Goal: Navigation & Orientation: Find specific page/section

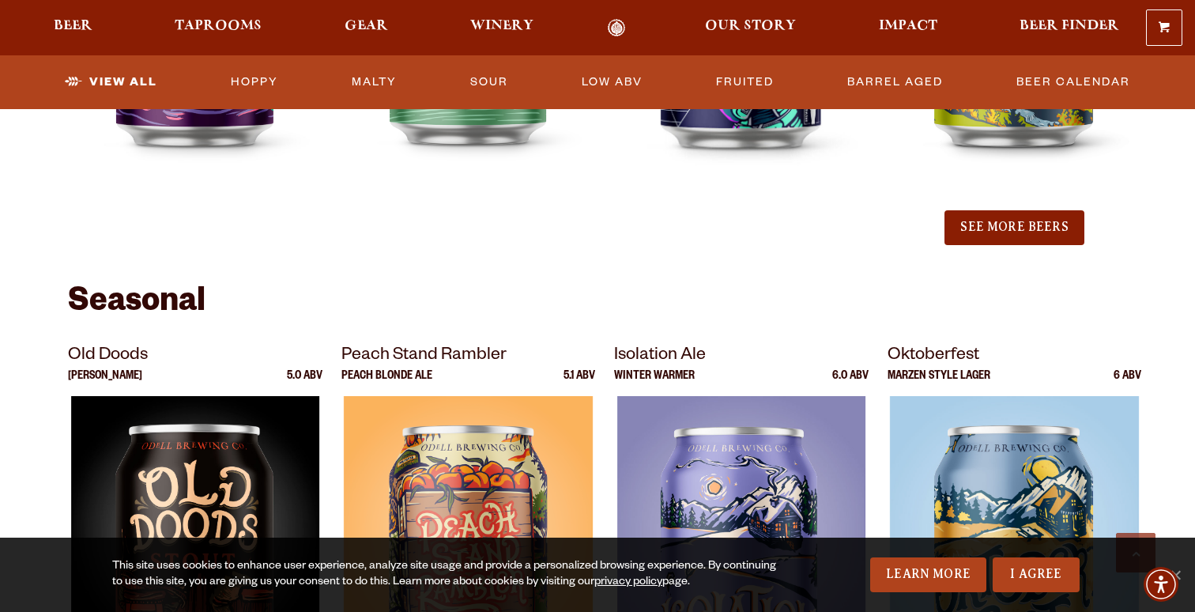
scroll to position [2034, 0]
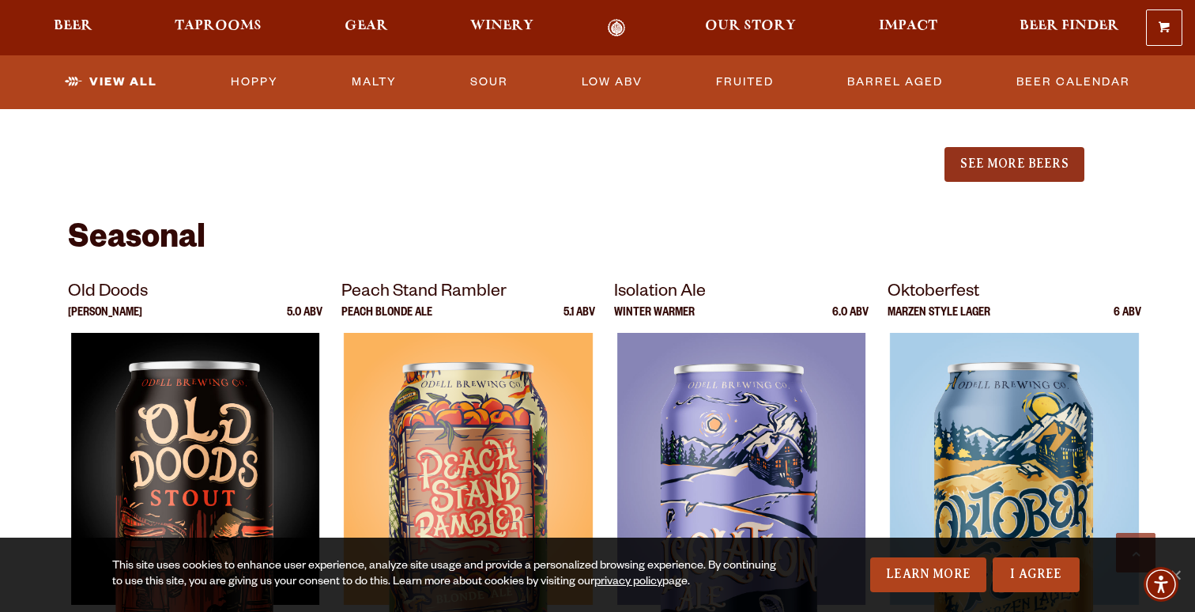
click at [1057, 172] on button "See More Beers" at bounding box center [1014, 164] width 139 height 35
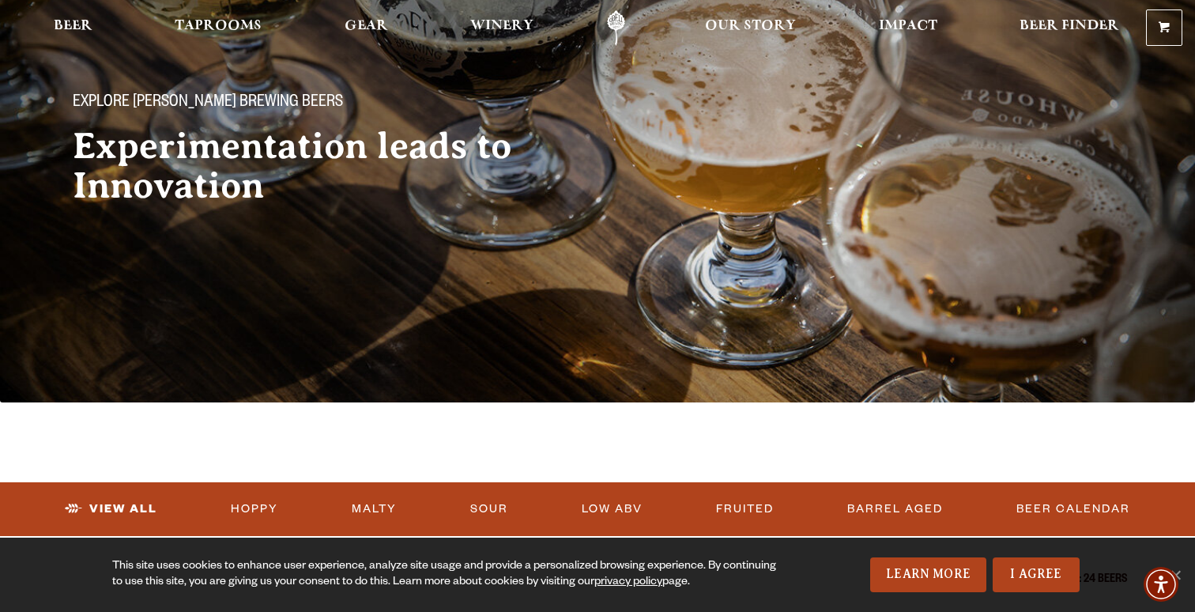
scroll to position [0, 0]
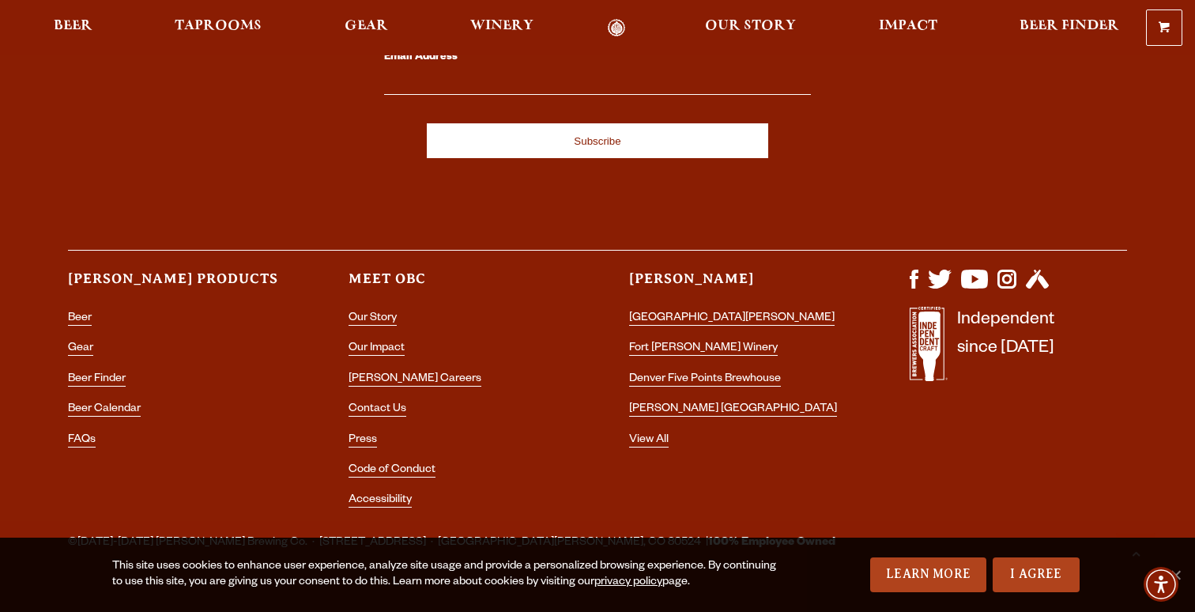
scroll to position [4570, 0]
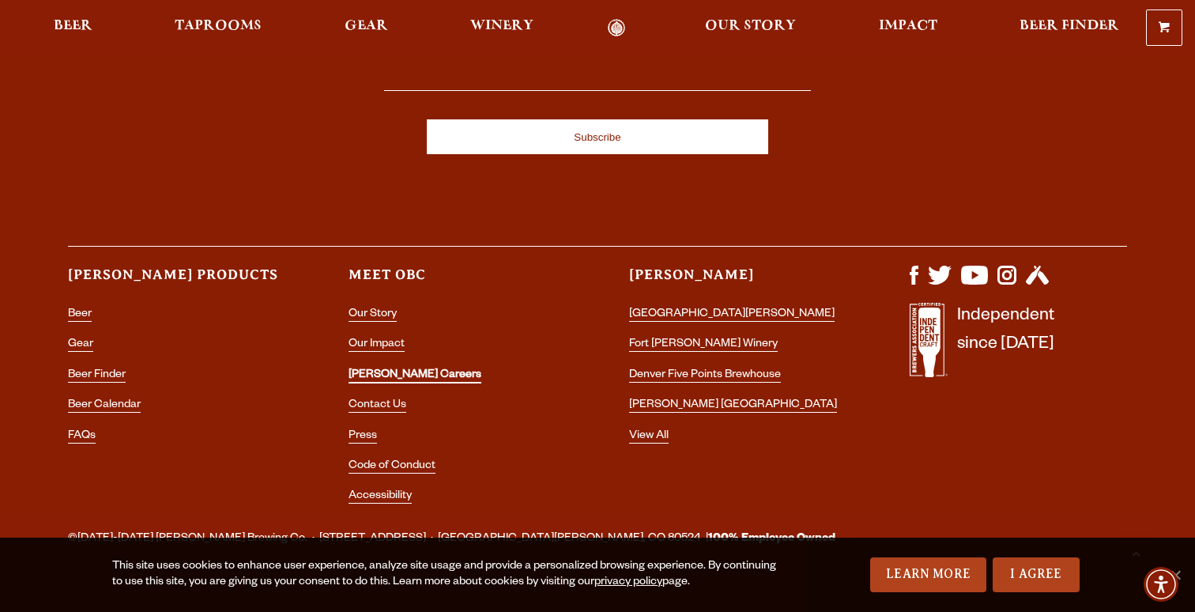
click at [383, 369] on link "[PERSON_NAME] Careers" at bounding box center [415, 376] width 133 height 14
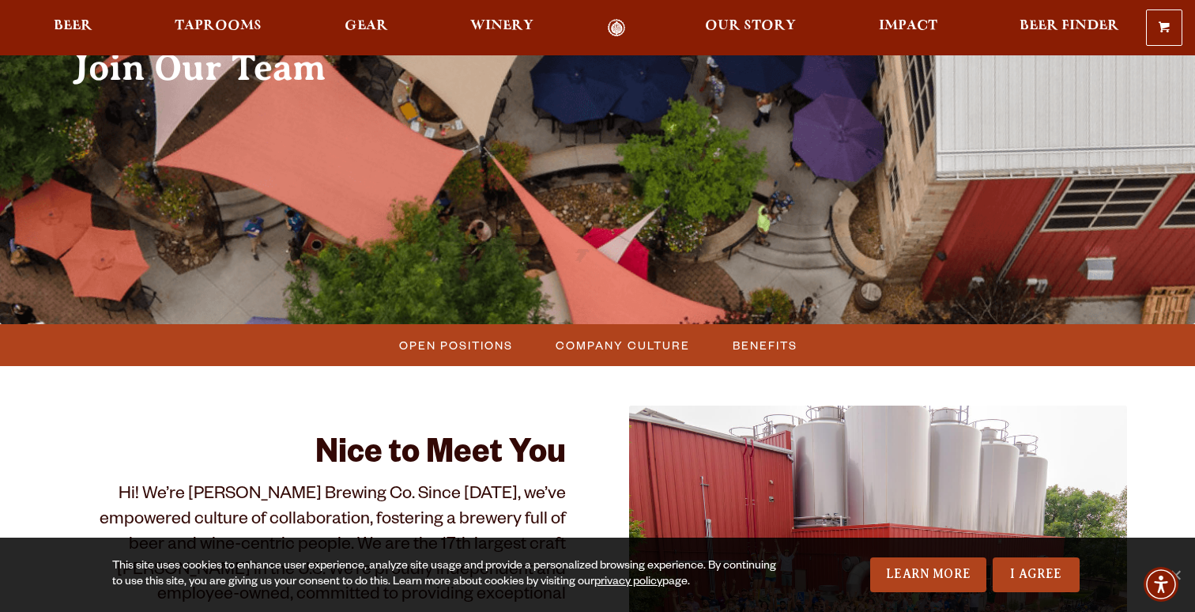
scroll to position [196, 0]
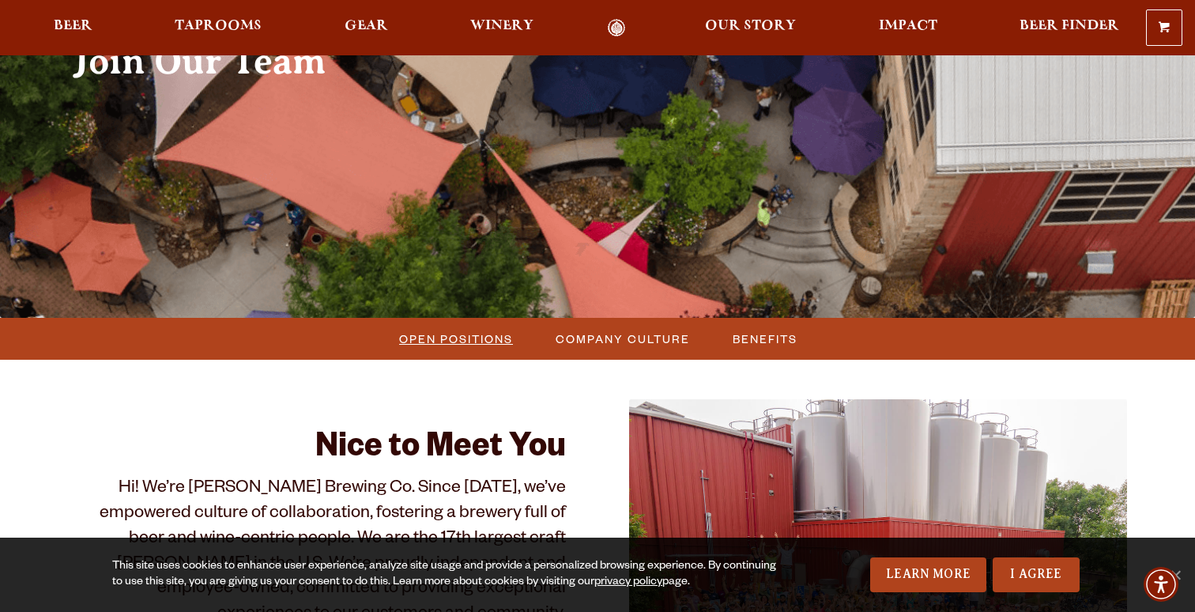
click at [438, 339] on span "Open Positions" at bounding box center [456, 338] width 114 height 23
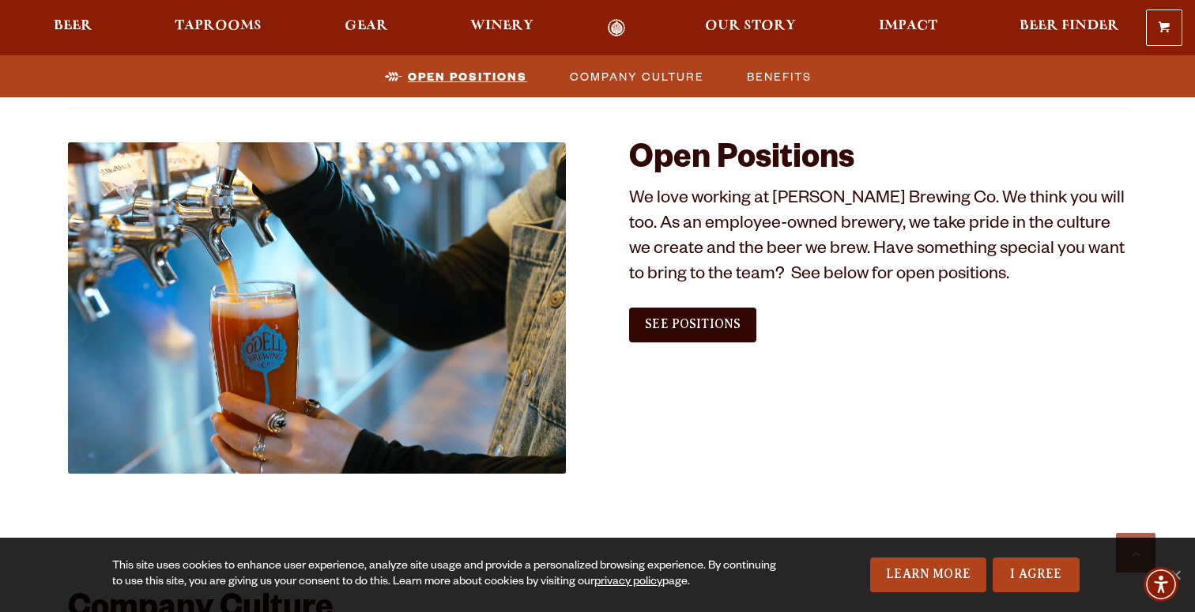
scroll to position [887, 0]
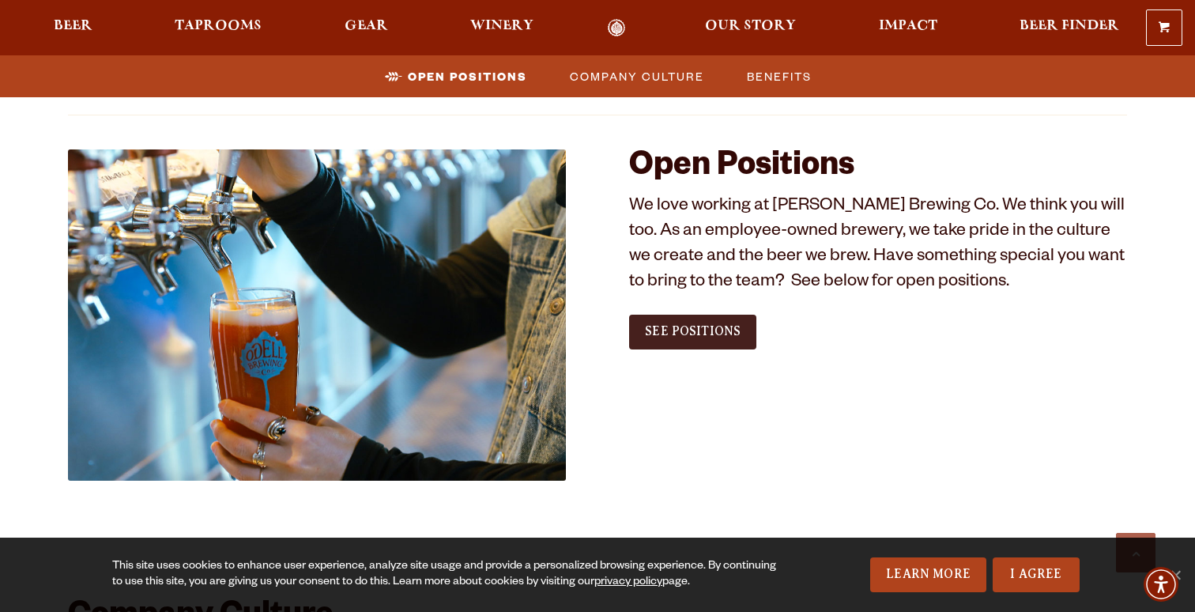
click at [679, 332] on span "See Positions" at bounding box center [693, 331] width 96 height 14
